Goal: Transaction & Acquisition: Download file/media

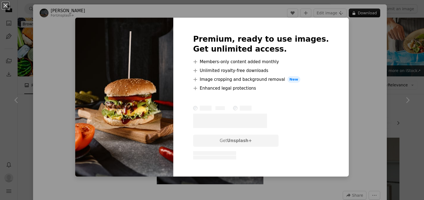
scroll to position [357, 0]
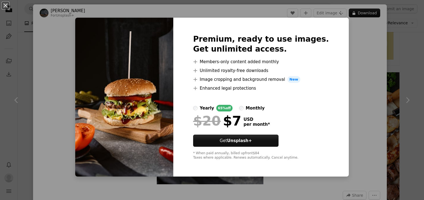
click at [50, 43] on div "An X shape Premium, ready to use images. Get unlimited access. A plus sign Memb…" at bounding box center [212, 100] width 424 height 200
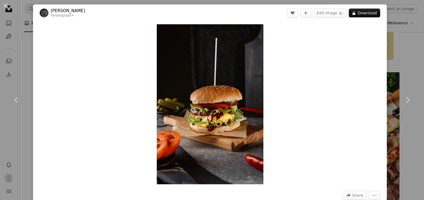
click at [5, 8] on button "An X shape" at bounding box center [5, 5] width 7 height 7
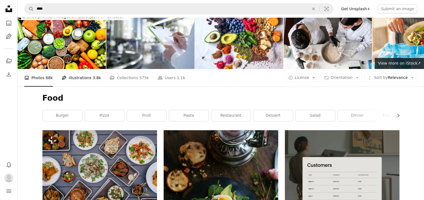
scroll to position [8, 0]
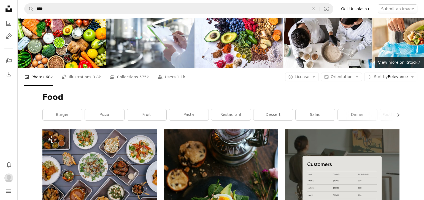
click at [68, 112] on link "burger" at bounding box center [62, 114] width 39 height 11
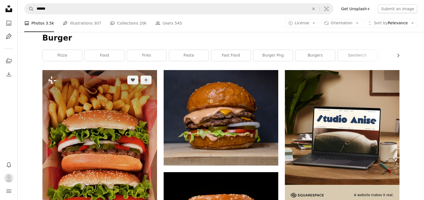
scroll to position [63, 0]
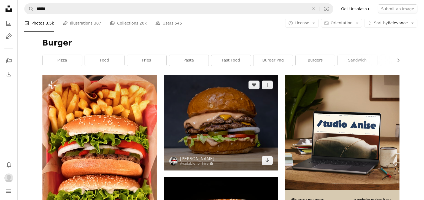
click at [238, 137] on img at bounding box center [221, 122] width 115 height 95
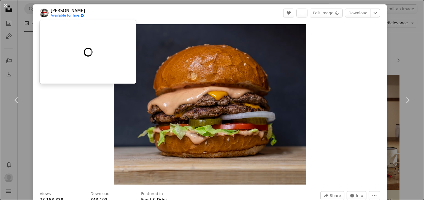
drag, startPoint x: 92, startPoint y: 12, endPoint x: 50, endPoint y: 13, distance: 41.6
click at [50, 13] on header "[PERSON_NAME] mirhashemian Available for hire A checkmark inside of a circle A …" at bounding box center [210, 12] width 354 height 17
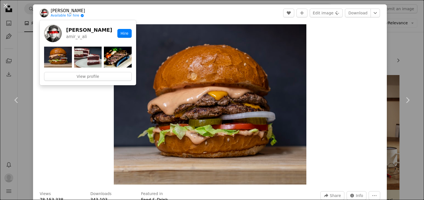
copy link "[PERSON_NAME]"
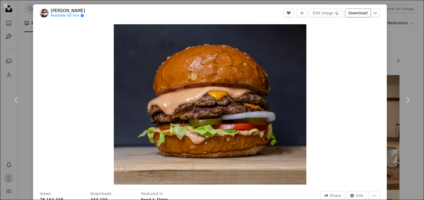
click at [362, 14] on link "Download" at bounding box center [358, 13] width 26 height 9
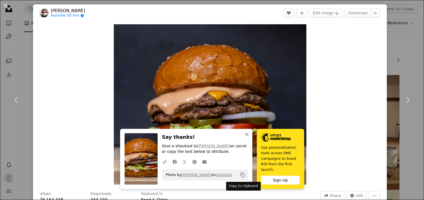
click at [243, 175] on icon "Copy content" at bounding box center [242, 174] width 5 height 5
drag, startPoint x: 167, startPoint y: 174, endPoint x: 216, endPoint y: 174, distance: 49.8
click at [217, 174] on span "Photo by amirali mirhashemian on Unsplash" at bounding box center [197, 174] width 69 height 9
copy span "Photo by amirali mirhashemian"
